Goal: Task Accomplishment & Management: Manage account settings

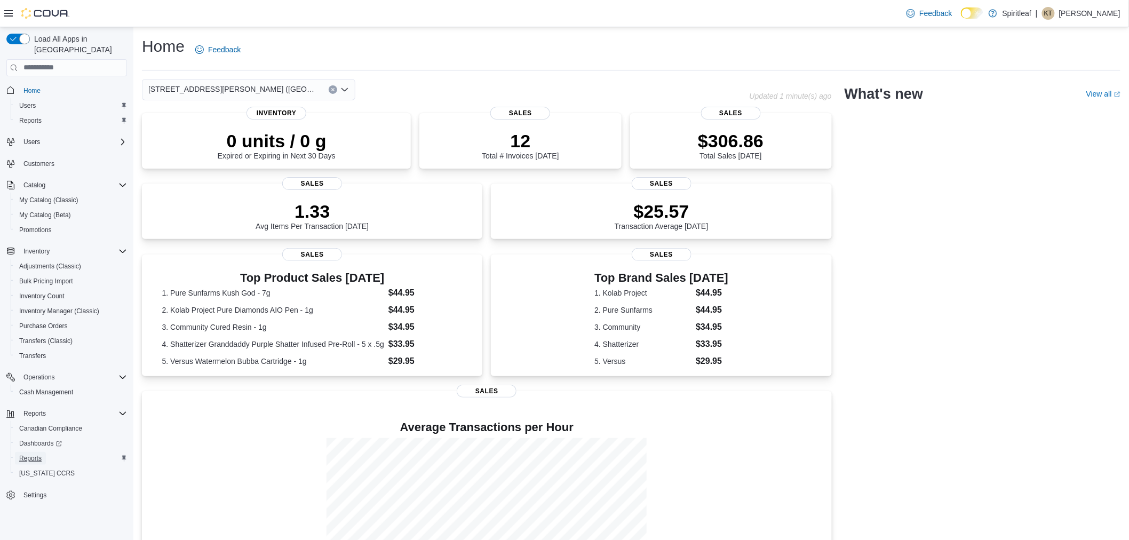
click at [30, 454] on span "Reports" at bounding box center [30, 458] width 22 height 9
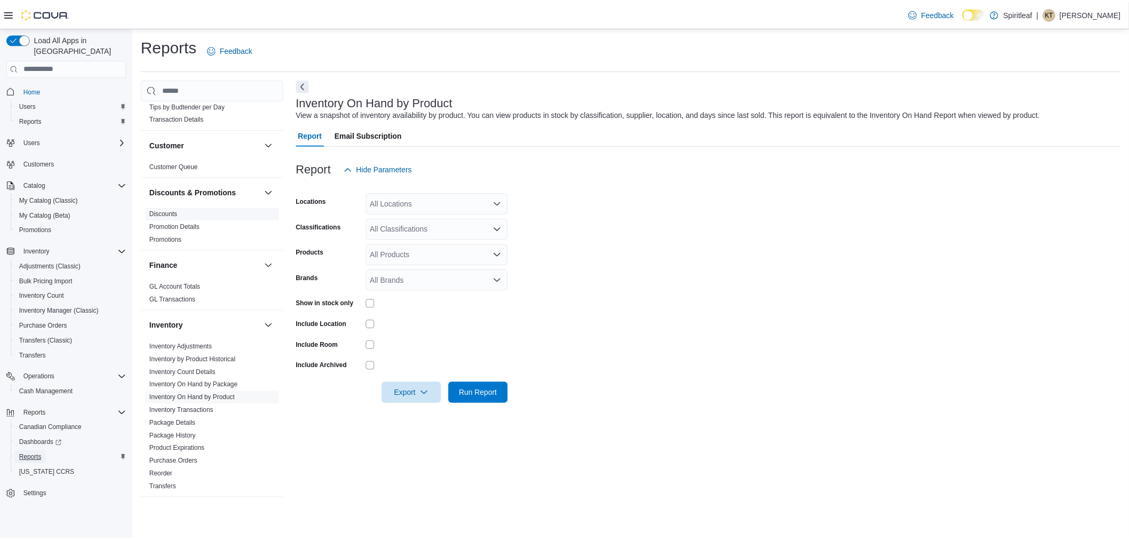
scroll to position [237, 0]
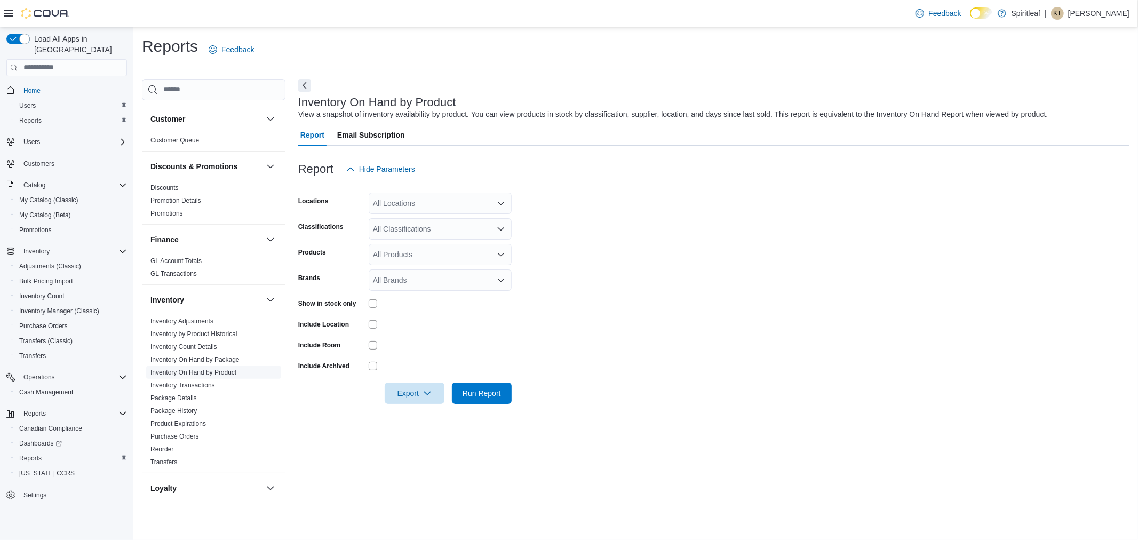
click at [200, 369] on link "Inventory On Hand by Product" at bounding box center [193, 372] width 86 height 7
drag, startPoint x: 402, startPoint y: 193, endPoint x: 402, endPoint y: 199, distance: 5.9
click at [402, 193] on div "All Locations" at bounding box center [440, 203] width 143 height 21
type input "****"
click at [450, 216] on span "[STREET_ADDRESS][PERSON_NAME] ([GEOGRAPHIC_DATA])" at bounding box center [518, 221] width 220 height 11
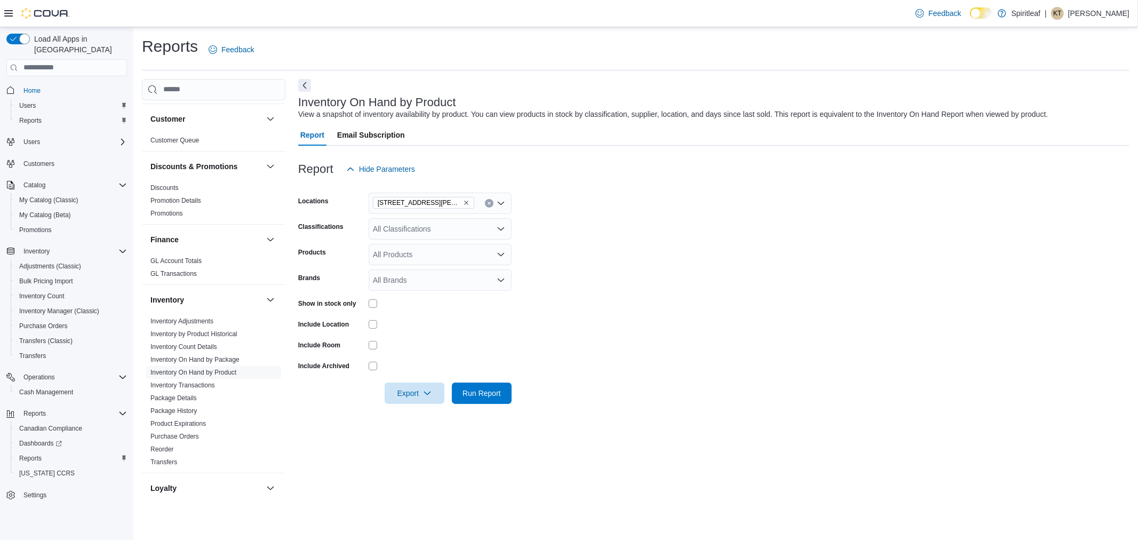
click at [646, 226] on form "Locations 592 - Spiritleaf Scott St (St Catharines) Classifications All Classif…" at bounding box center [713, 292] width 831 height 224
click at [451, 232] on div "All Classifications" at bounding box center [440, 228] width 143 height 21
click at [683, 231] on form "Locations 592 - Spiritleaf Scott St (St Catharines) Classifications All Classif…" at bounding box center [713, 292] width 831 height 224
click at [471, 394] on span "Run Report" at bounding box center [482, 392] width 38 height 11
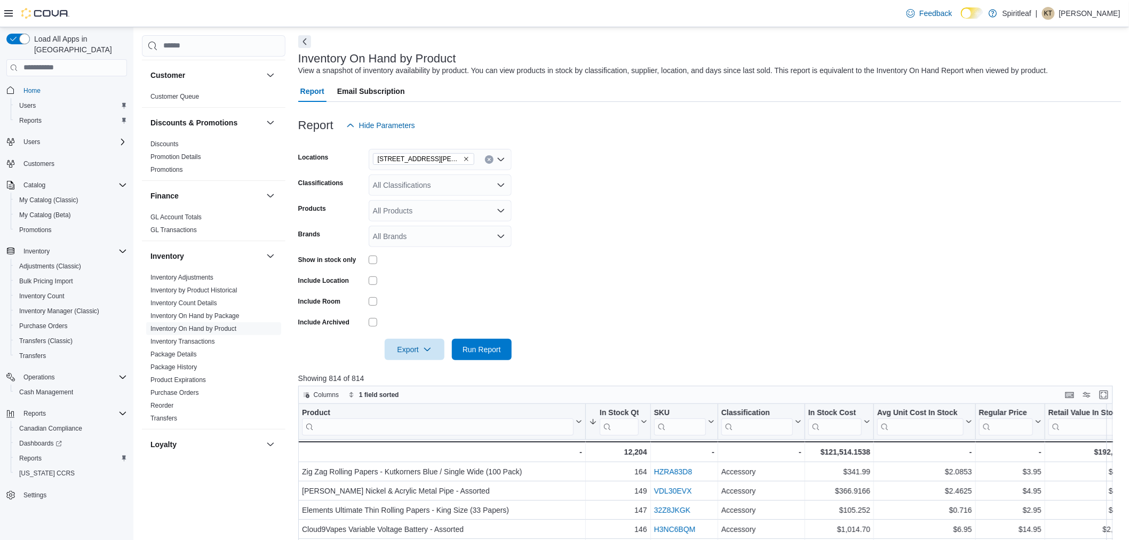
scroll to position [78, 0]
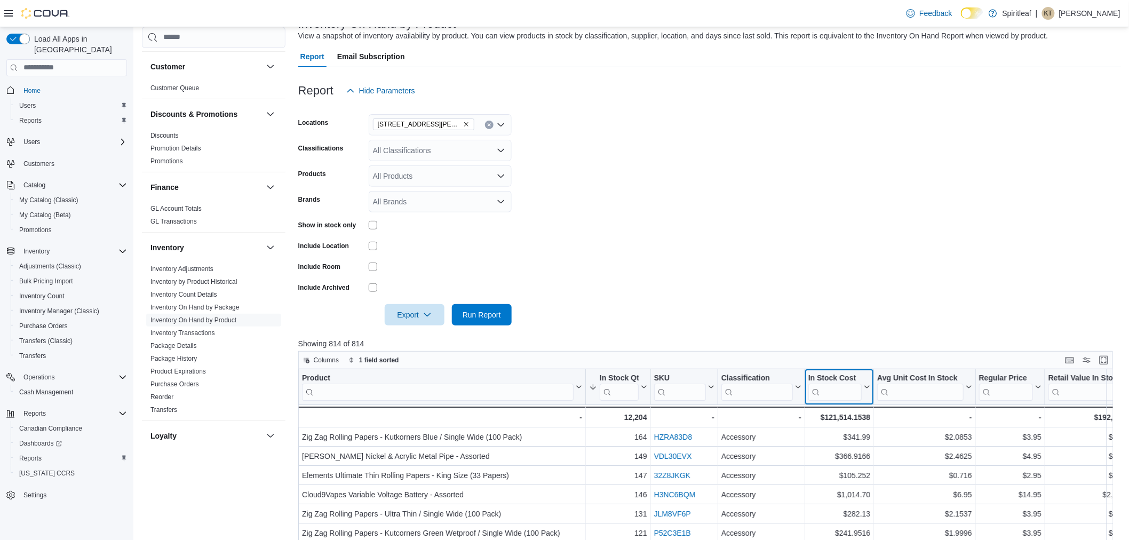
click at [867, 386] on icon at bounding box center [866, 387] width 9 height 6
click at [849, 428] on span "Sort Low-High" at bounding box center [847, 427] width 41 height 9
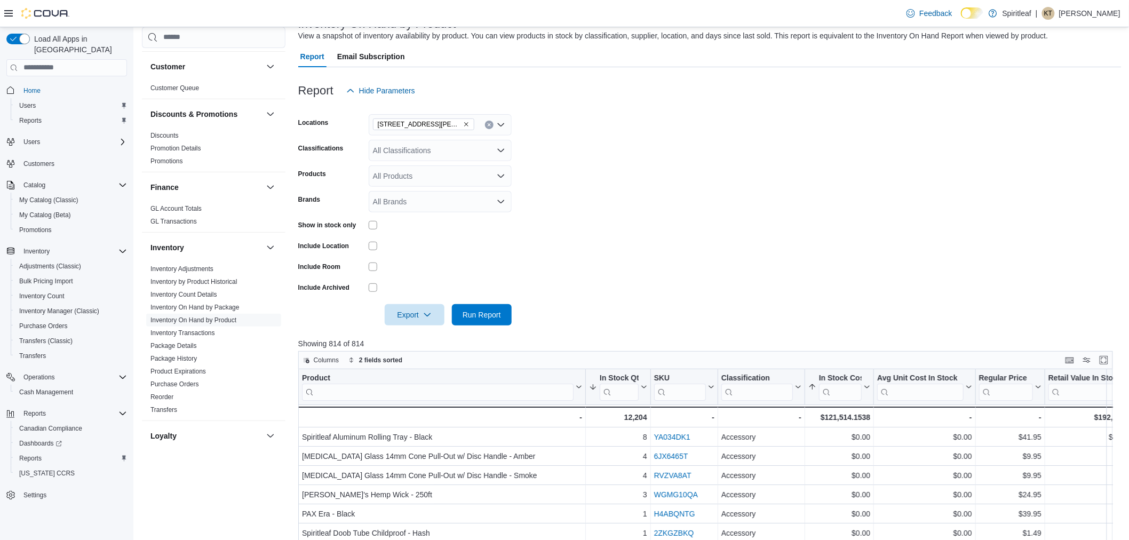
click at [855, 242] on form "Locations 592 - Spiritleaf Scott St (St Catharines) Classifications All Classif…" at bounding box center [709, 213] width 823 height 224
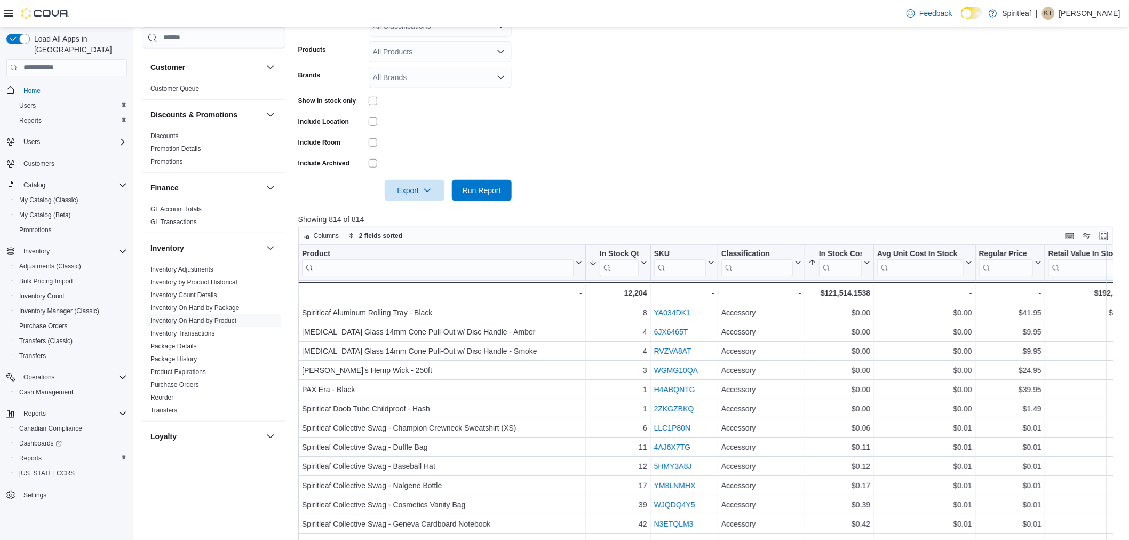
scroll to position [237, 0]
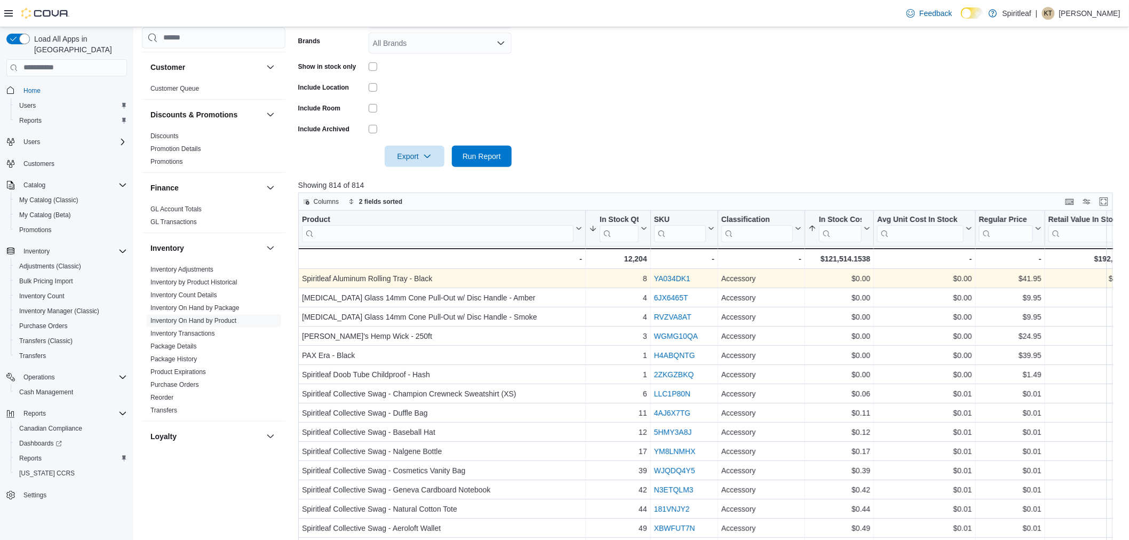
click at [667, 279] on link "YA034DK1" at bounding box center [672, 278] width 36 height 9
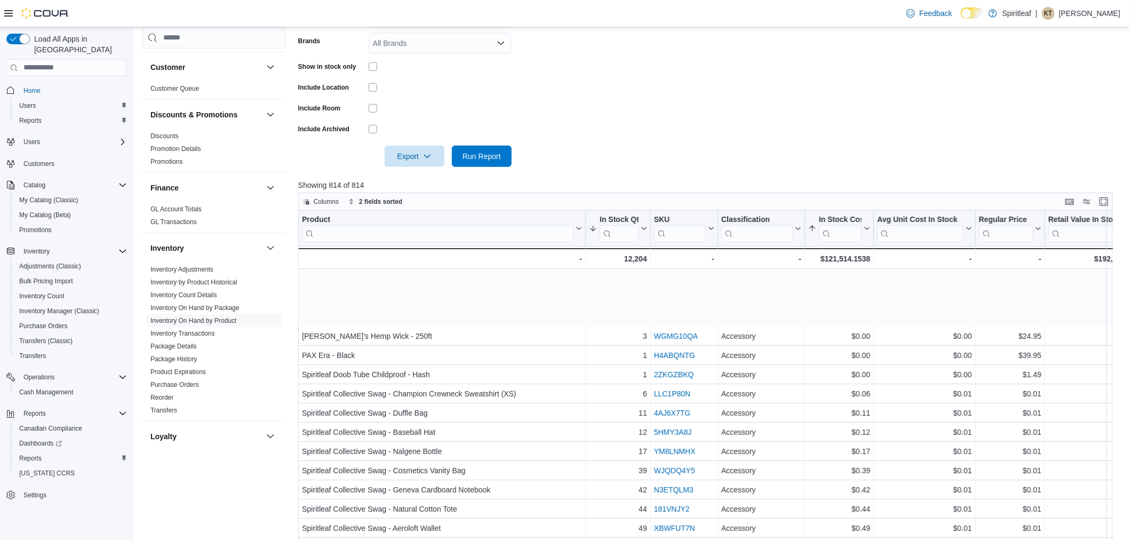
scroll to position [78, 0]
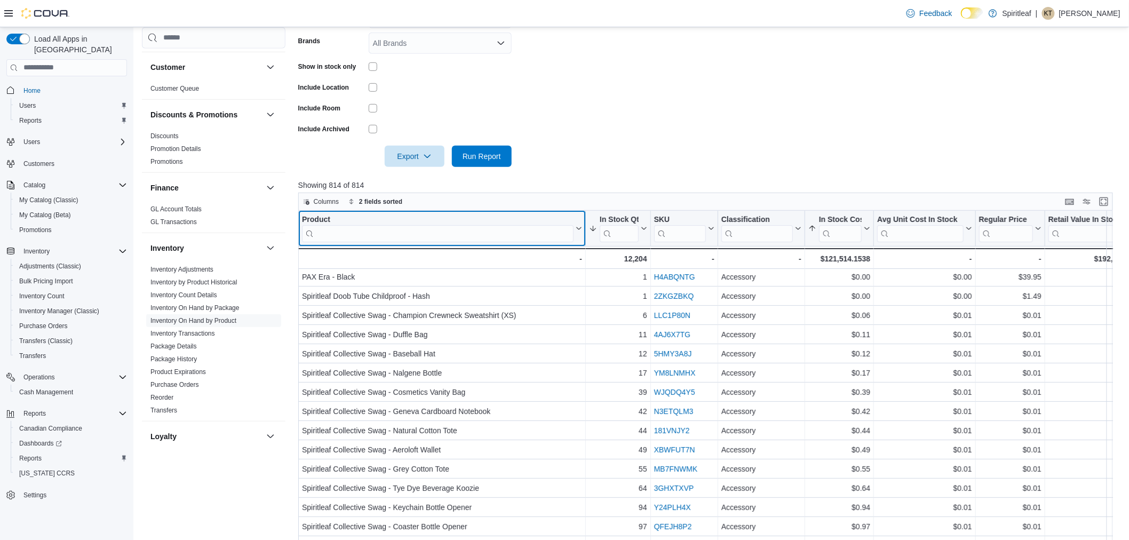
click at [451, 235] on input "search" at bounding box center [438, 233] width 272 height 17
type input "*"
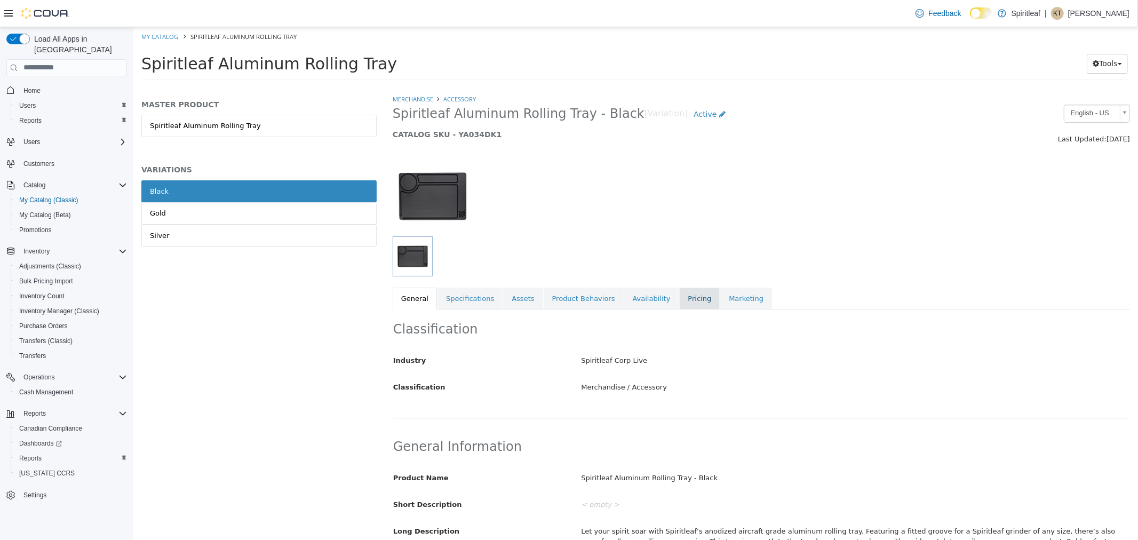
click at [679, 302] on link "Pricing" at bounding box center [699, 298] width 41 height 22
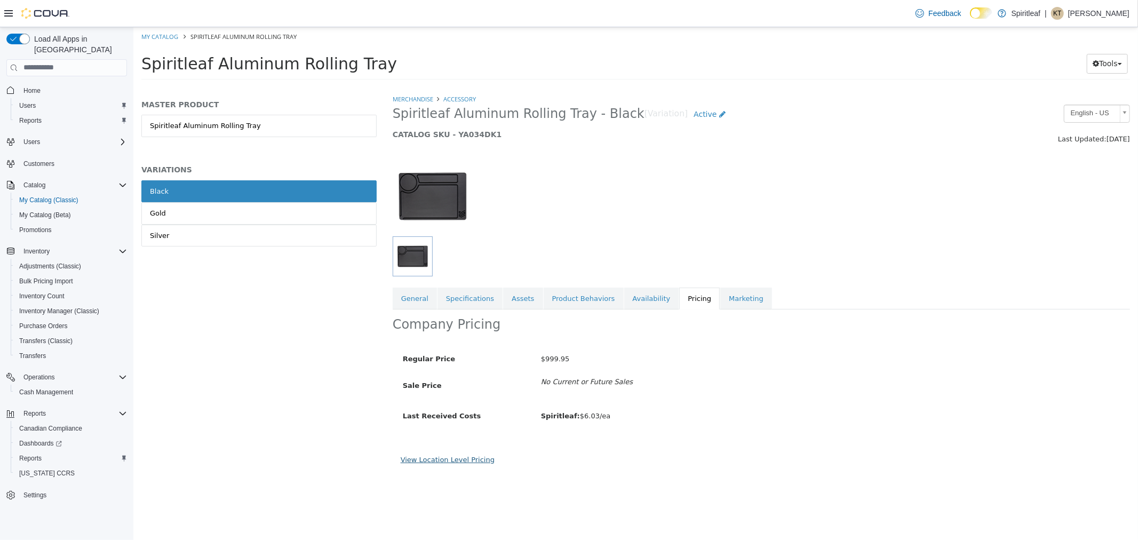
click at [442, 461] on link "View Location Level Pricing" at bounding box center [447, 459] width 94 height 8
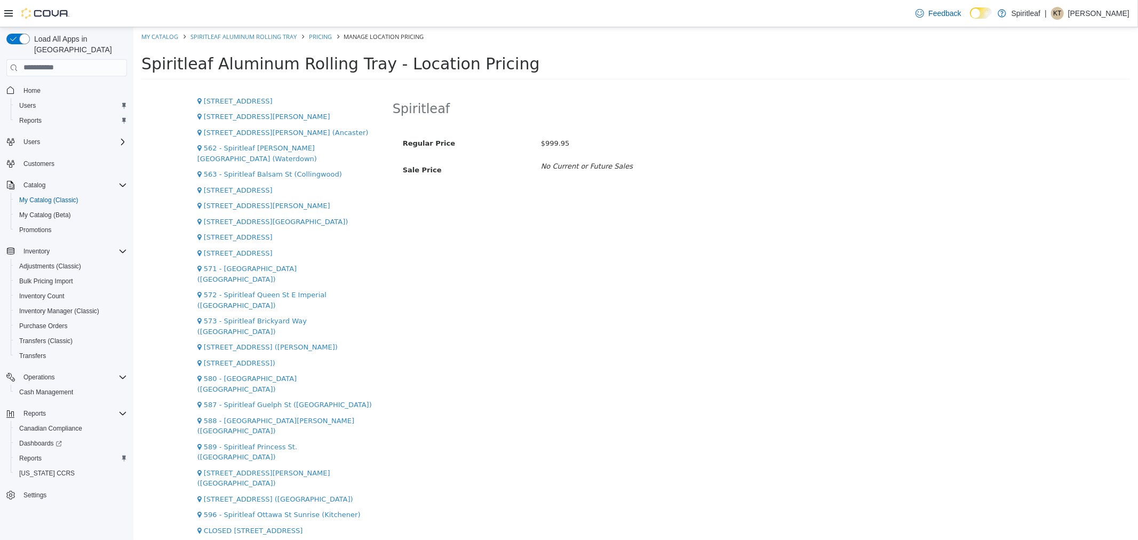
scroll to position [1665, 0]
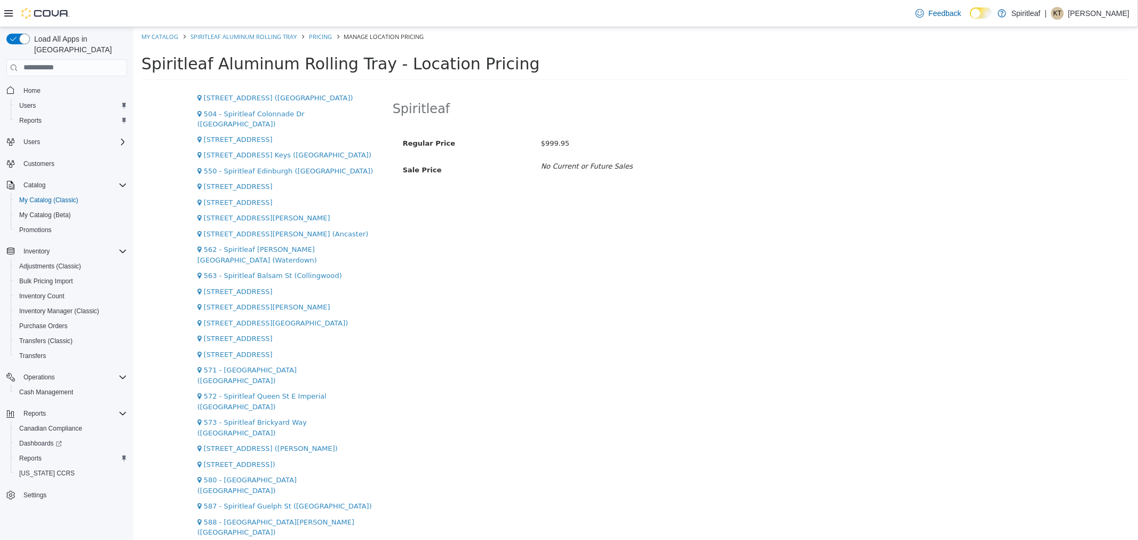
click at [774, 110] on button "Edit" at bounding box center [787, 110] width 27 height 20
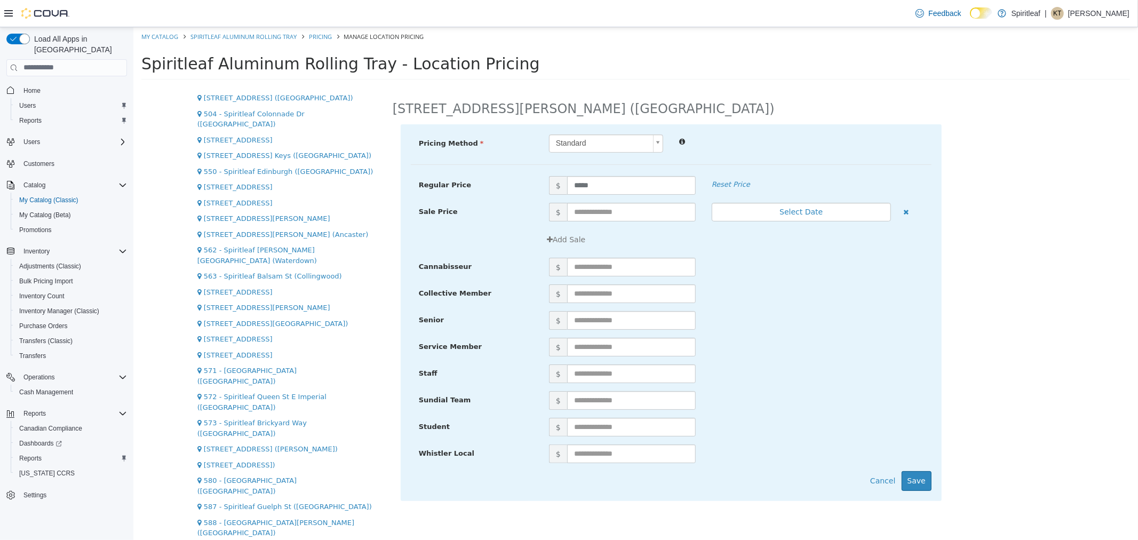
click at [656, 86] on body "Saving Bulk Changes... × My Catalog Spiritleaf Aluminum Rolling Tray Pricing Ma…" at bounding box center [635, 56] width 1005 height 59
click at [657, 86] on body "Saving Bulk Changes... × My Catalog Spiritleaf Aluminum Rolling Tray Pricing Ma…" at bounding box center [635, 56] width 1005 height 59
click at [631, 188] on input "*****" at bounding box center [631, 185] width 129 height 19
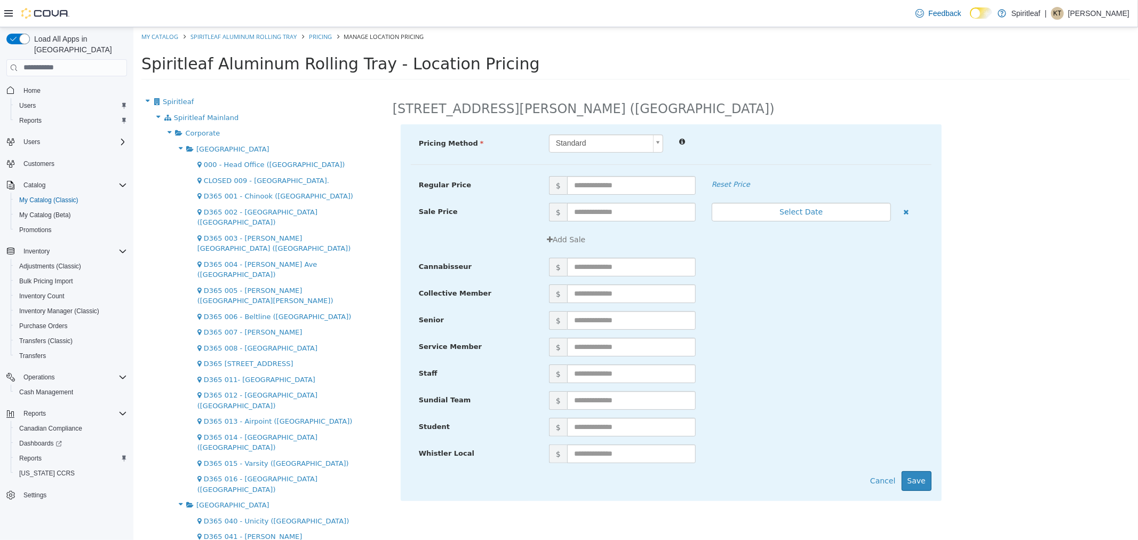
scroll to position [1665, 0]
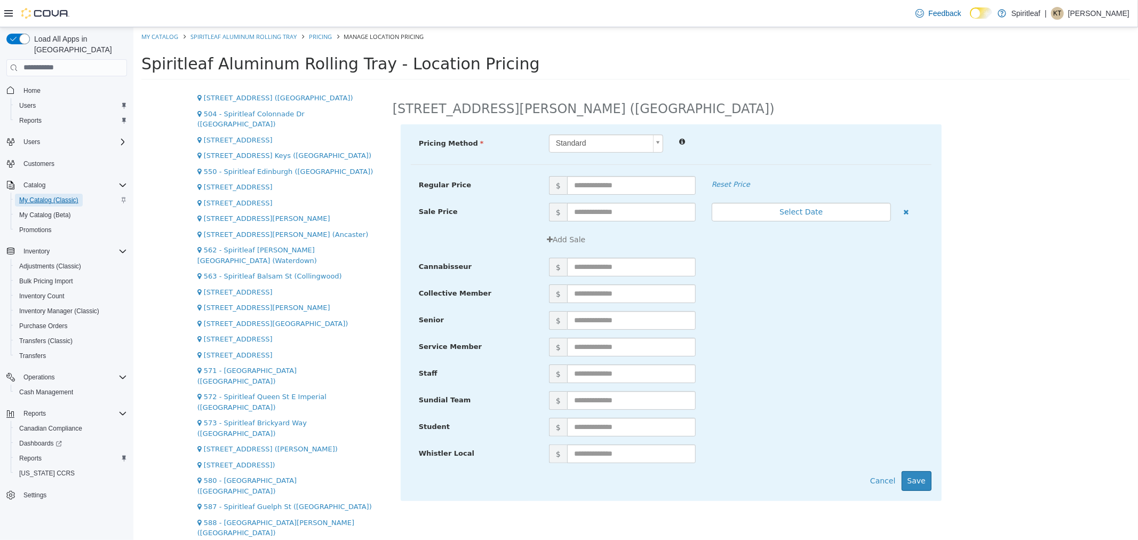
click at [44, 196] on span "My Catalog (Classic)" at bounding box center [48, 200] width 59 height 9
click at [169, 37] on link "My Catalog" at bounding box center [159, 36] width 37 height 8
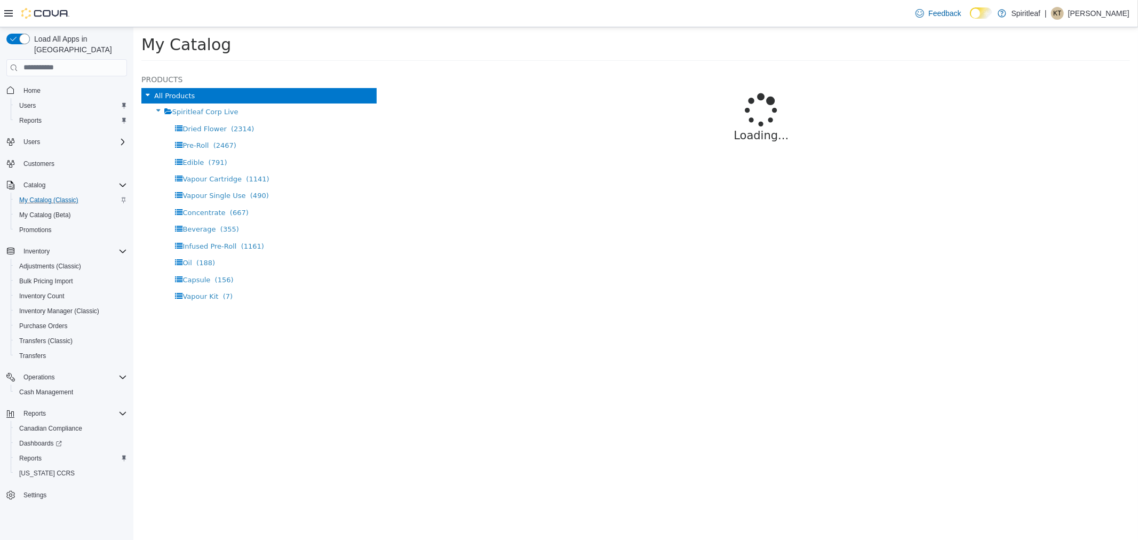
select select "**********"
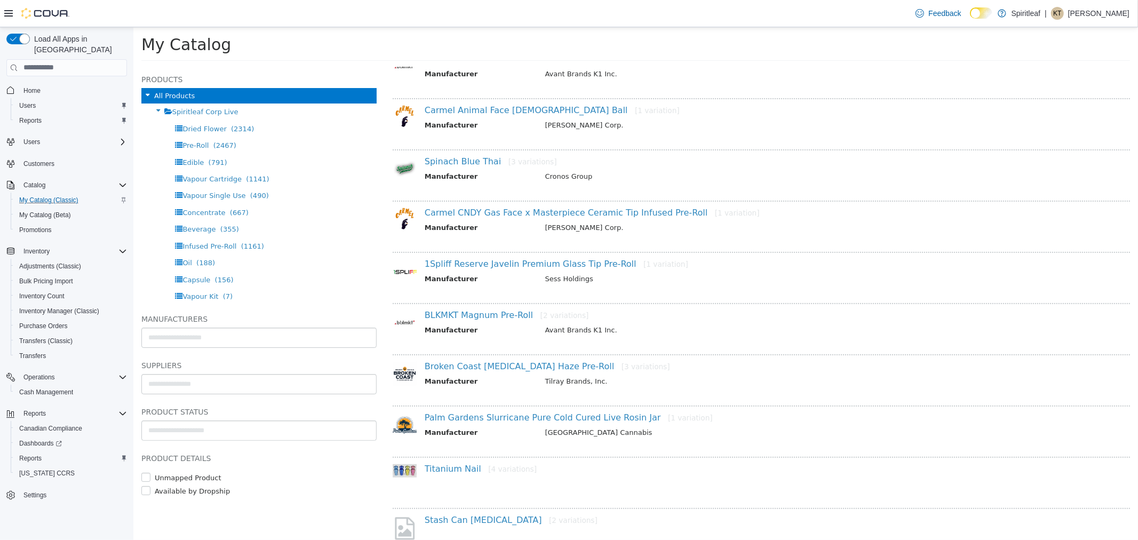
scroll to position [237, 0]
